Goal: Browse casually: Explore the website without a specific task or goal

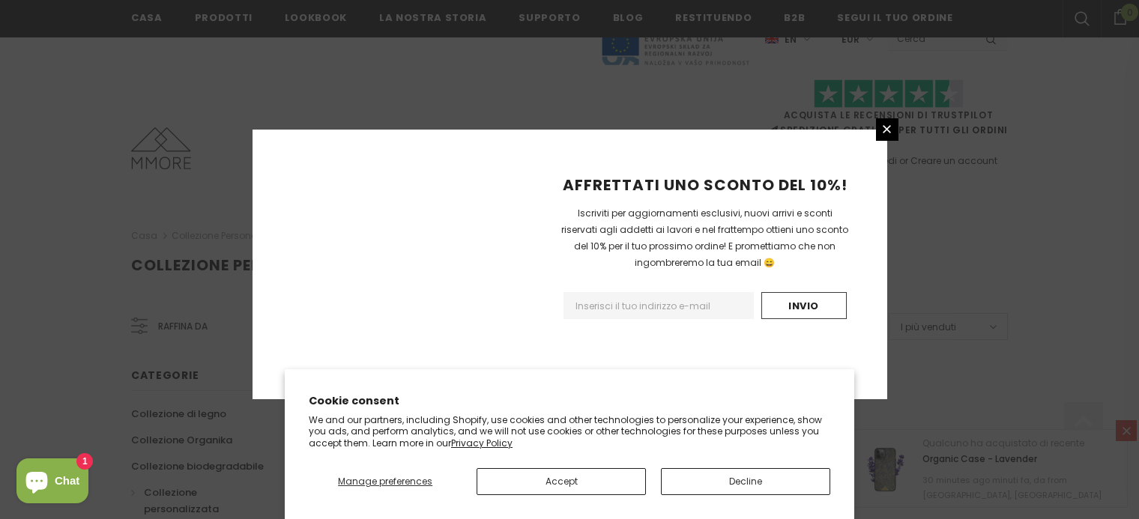
scroll to position [1017, 0]
